Goal: Information Seeking & Learning: Learn about a topic

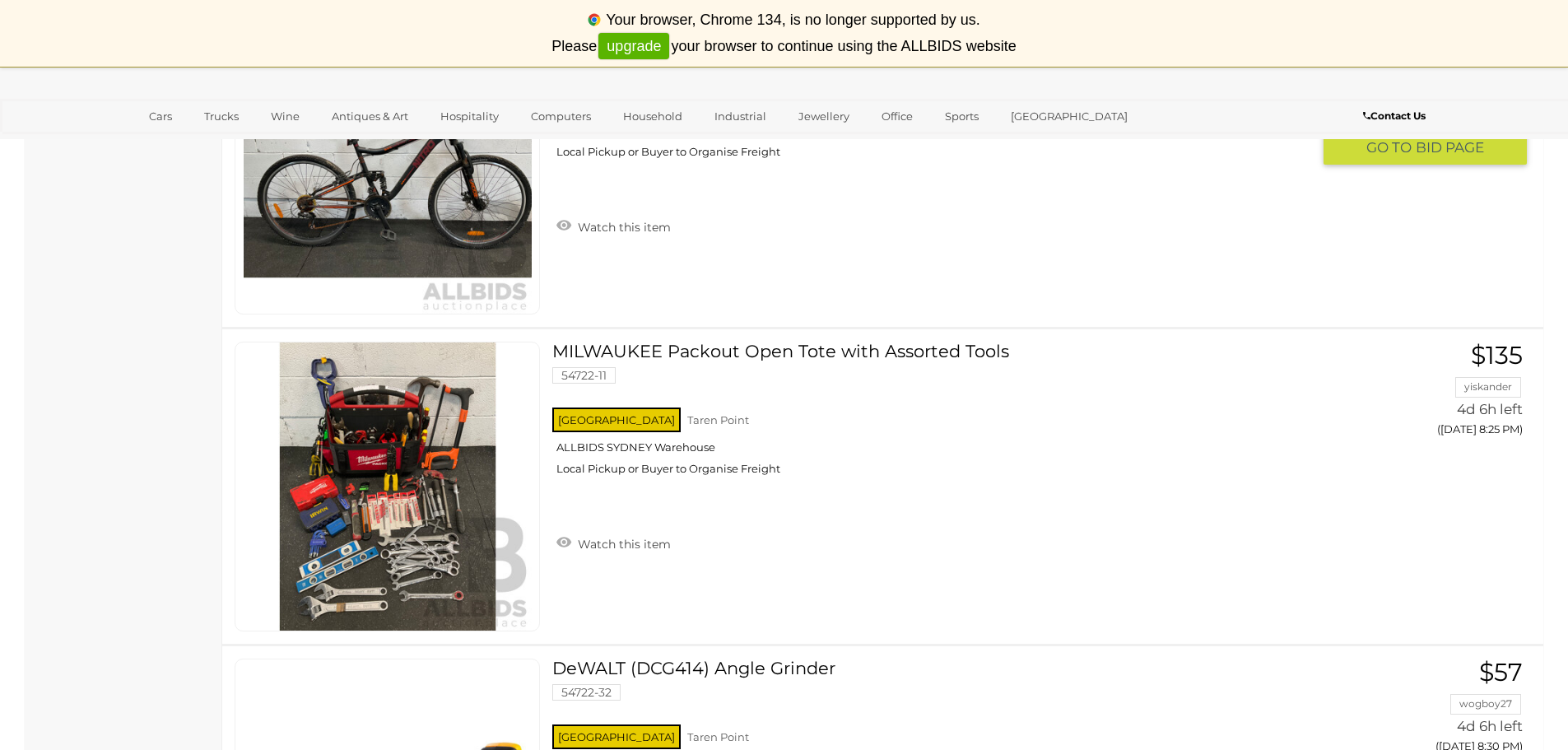
scroll to position [6141, 0]
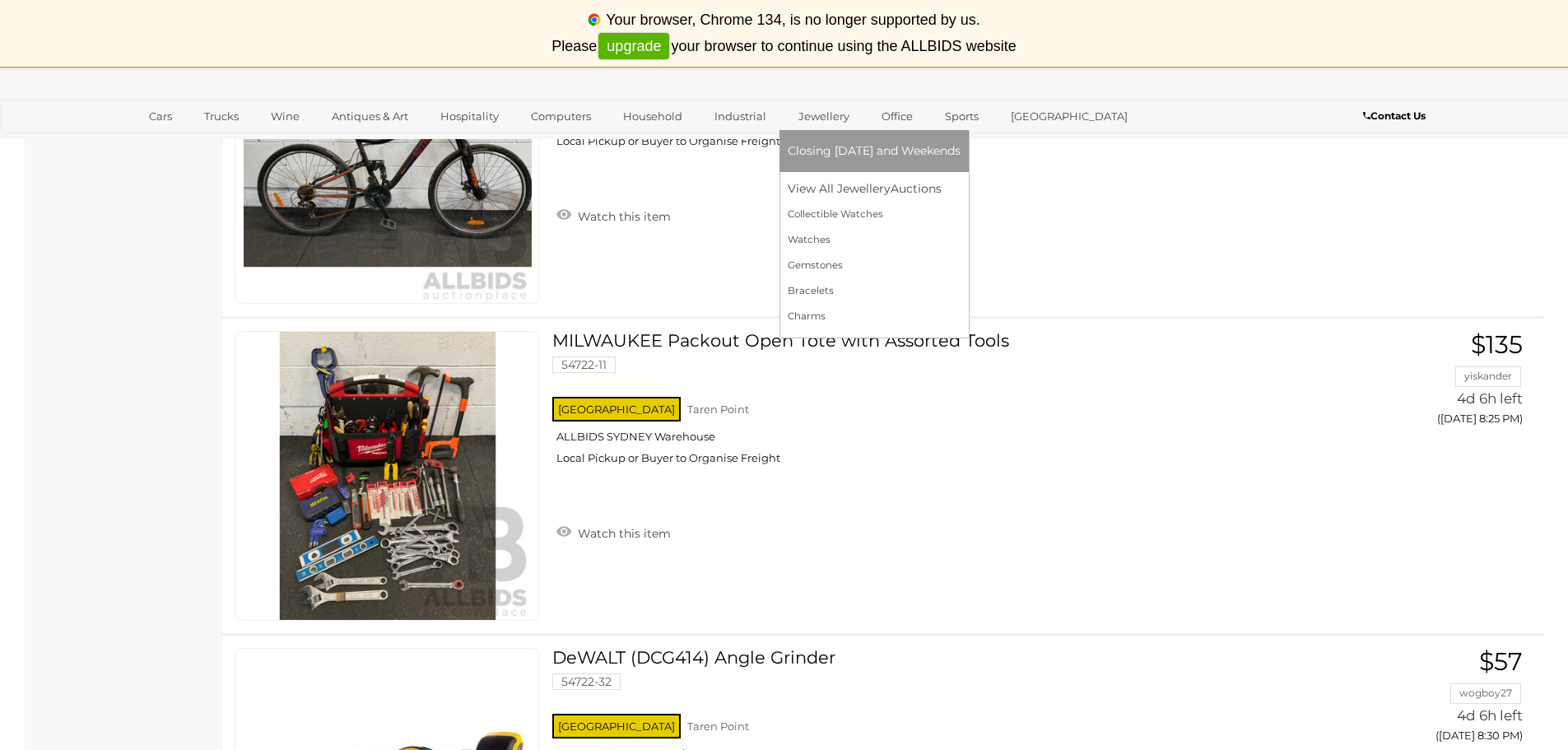
click at [823, 110] on link "Jewellery" at bounding box center [824, 117] width 72 height 27
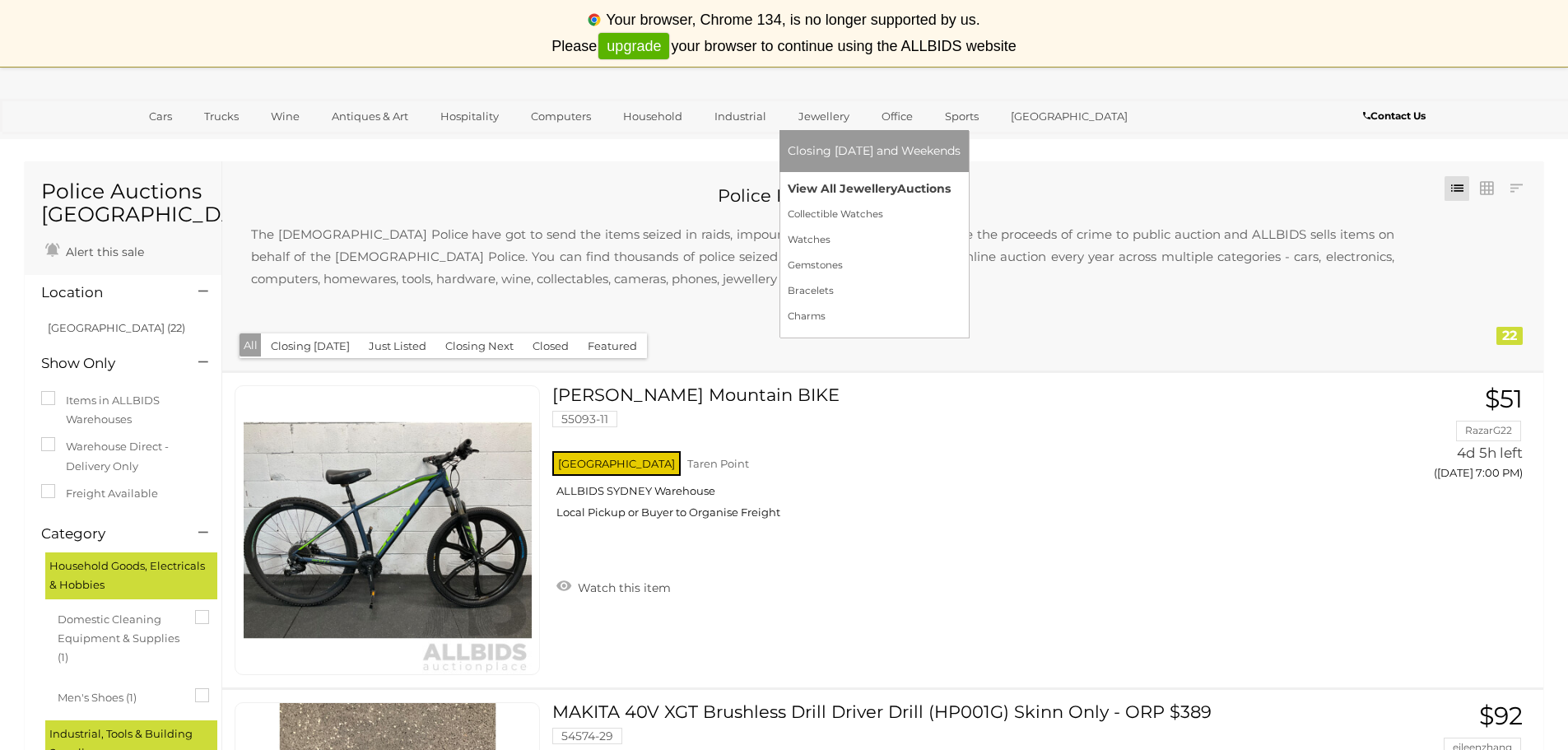
click at [820, 185] on link "View All Jewellery Auctions" at bounding box center [874, 189] width 173 height 25
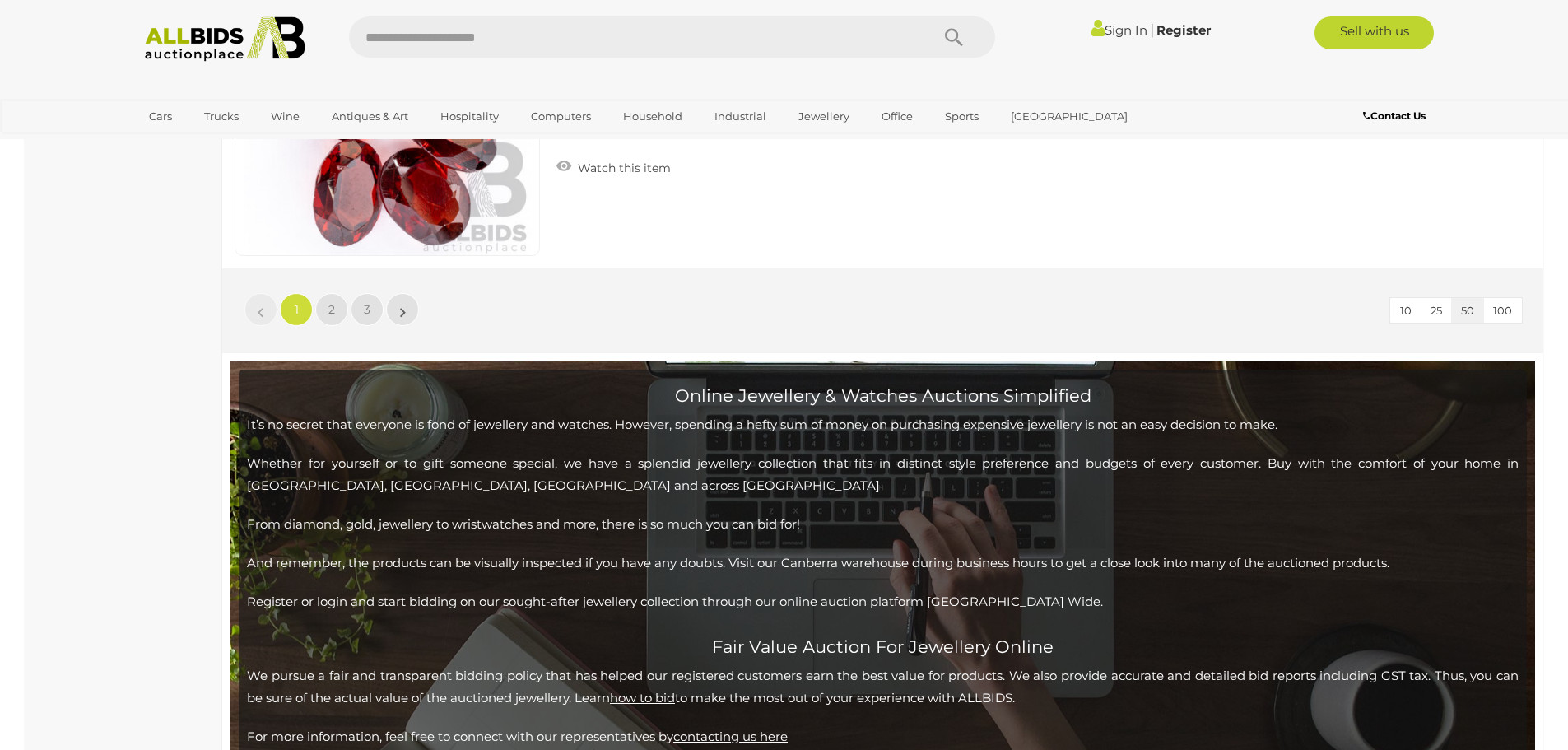
scroll to position [15941, 0]
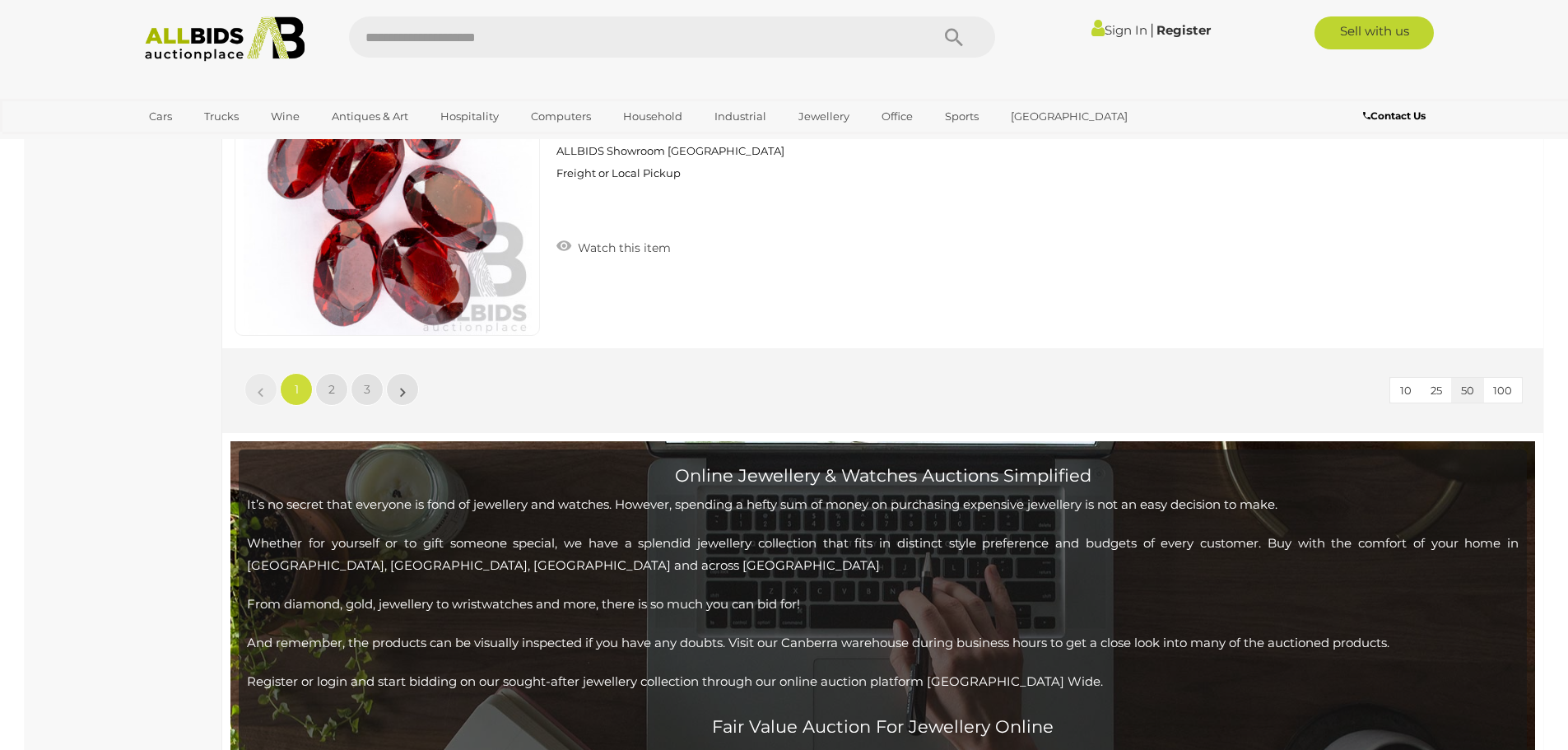
click at [402, 388] on li "»" at bounding box center [402, 389] width 32 height 33
click at [333, 395] on span "2" at bounding box center [332, 388] width 7 height 14
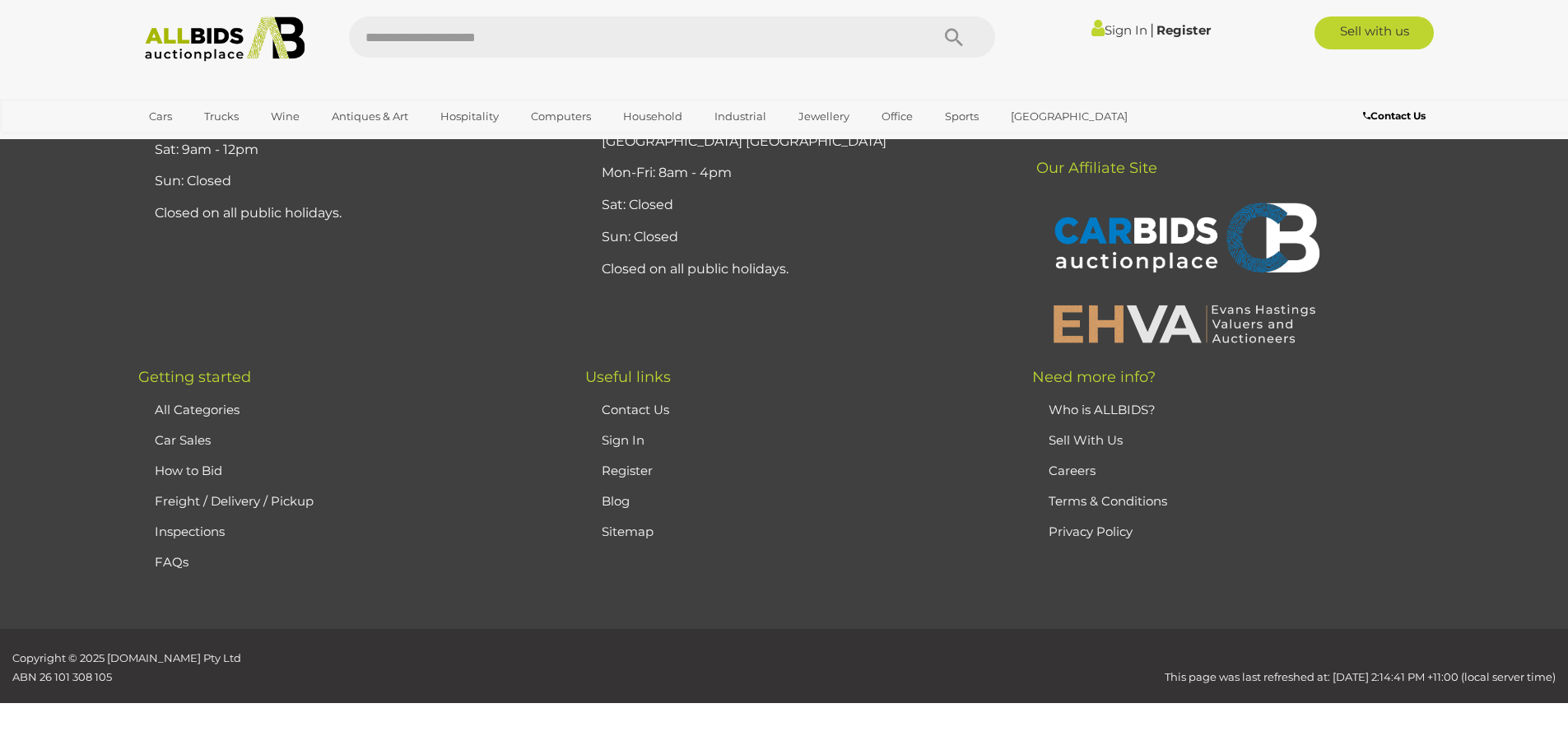
scroll to position [283, 0]
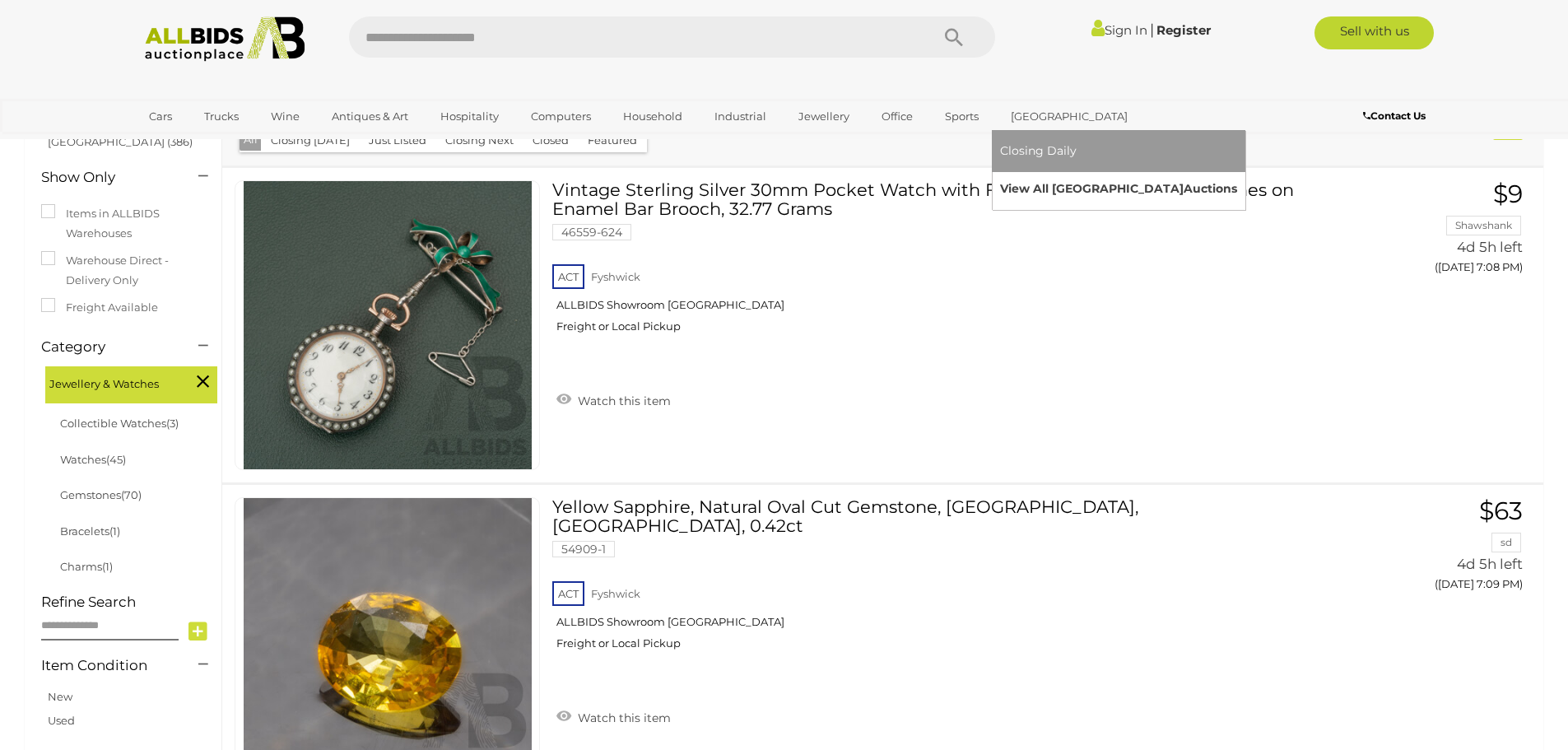
click at [1018, 181] on link "View All Sydney Auctions" at bounding box center [1119, 189] width 237 height 25
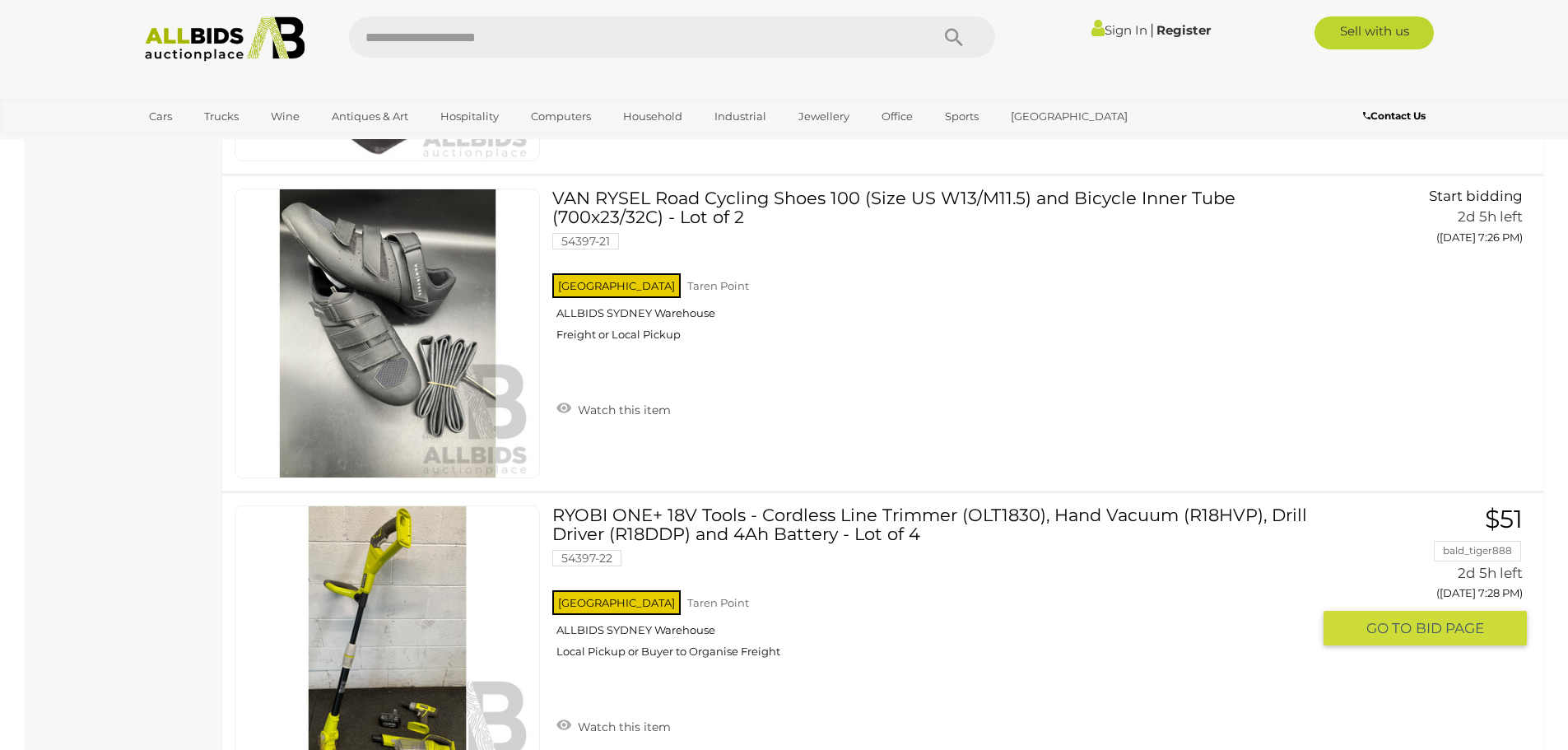
scroll to position [4242, 0]
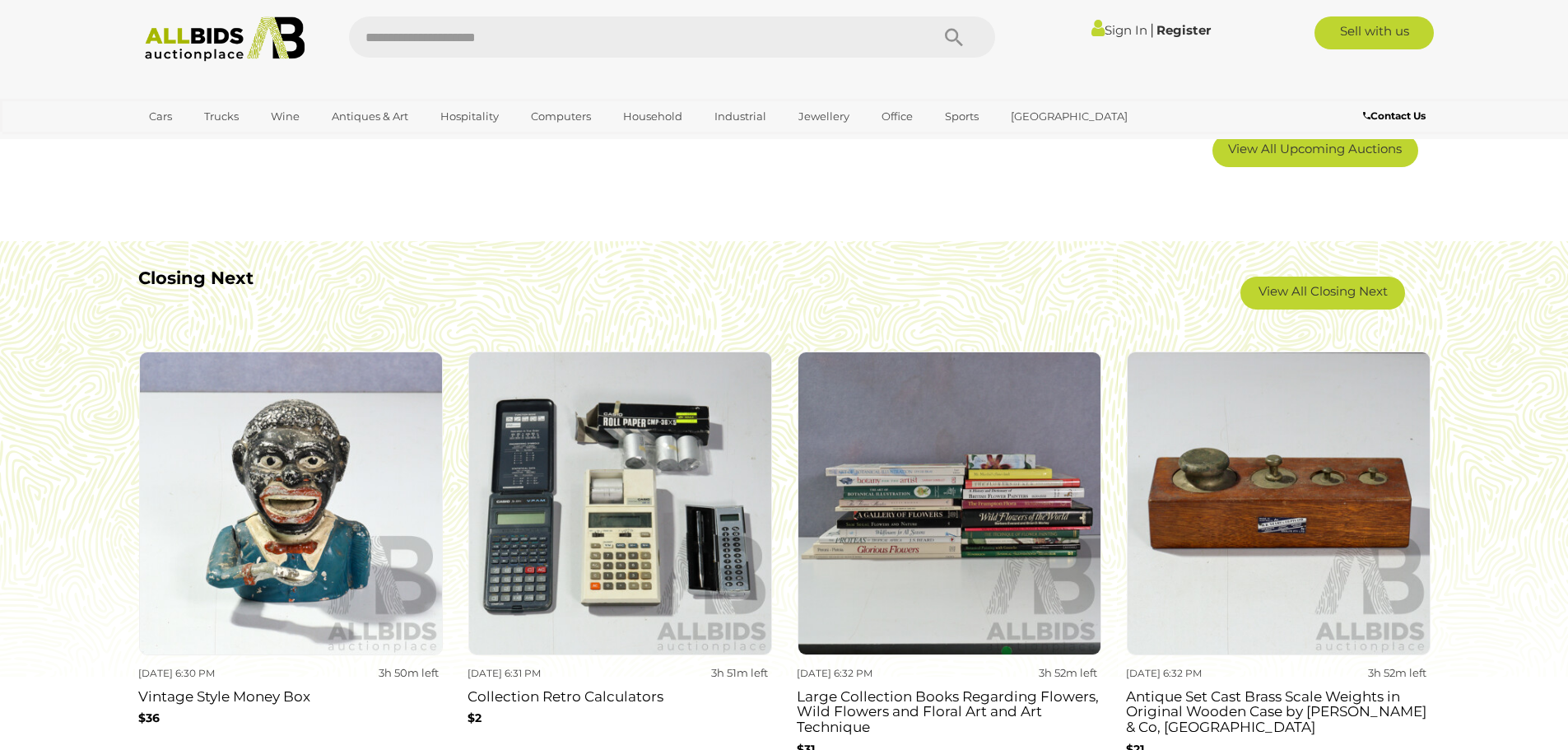
scroll to position [1419, 0]
click at [63, 517] on section "Closing Next View All Closing Next Loading Today 6:30 PM 3h 49m left Vintage St…" at bounding box center [784, 539] width 1568 height 597
click at [1322, 301] on link "View All Closing Next" at bounding box center [1322, 294] width 165 height 33
